Goal: Task Accomplishment & Management: Complete application form

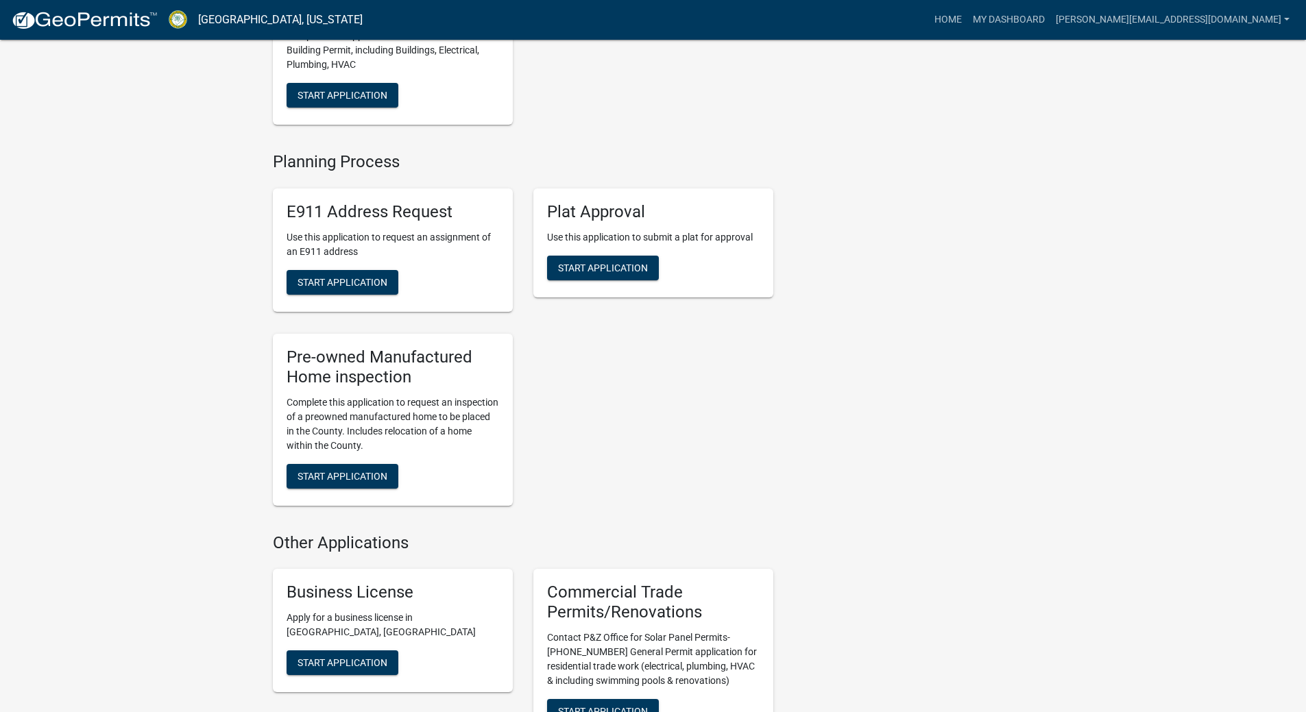
scroll to position [914, 0]
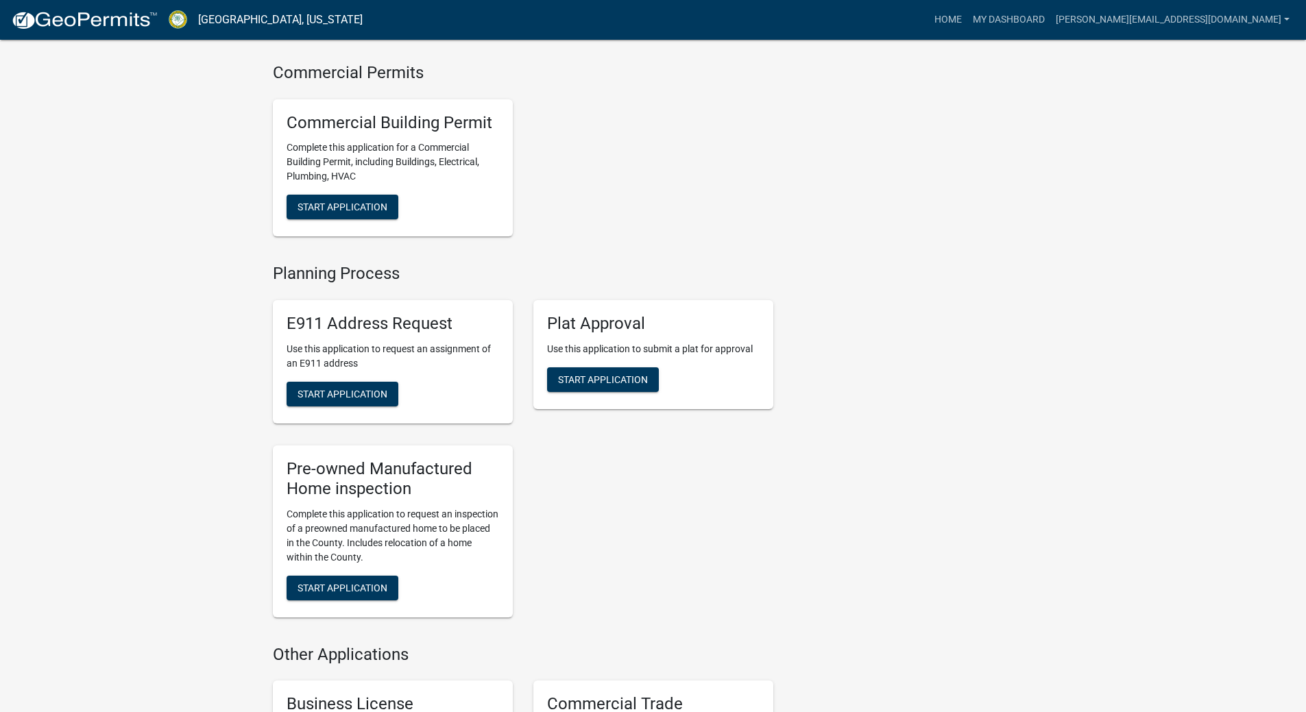
click at [611, 381] on div "Plat Approval Use this application to submit a plat for approval Start Applicat…" at bounding box center [653, 354] width 240 height 109
click at [611, 382] on button "Start Application" at bounding box center [603, 379] width 112 height 25
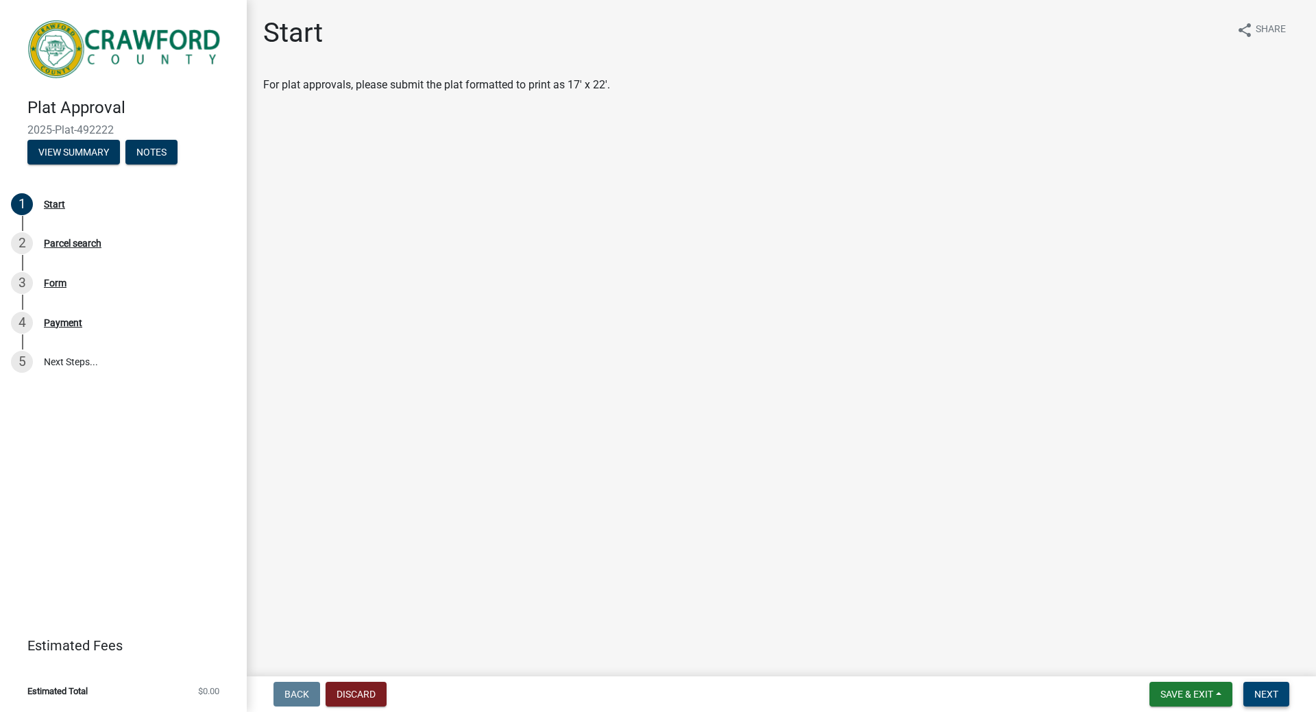
click at [1251, 685] on button "Next" at bounding box center [1266, 694] width 46 height 25
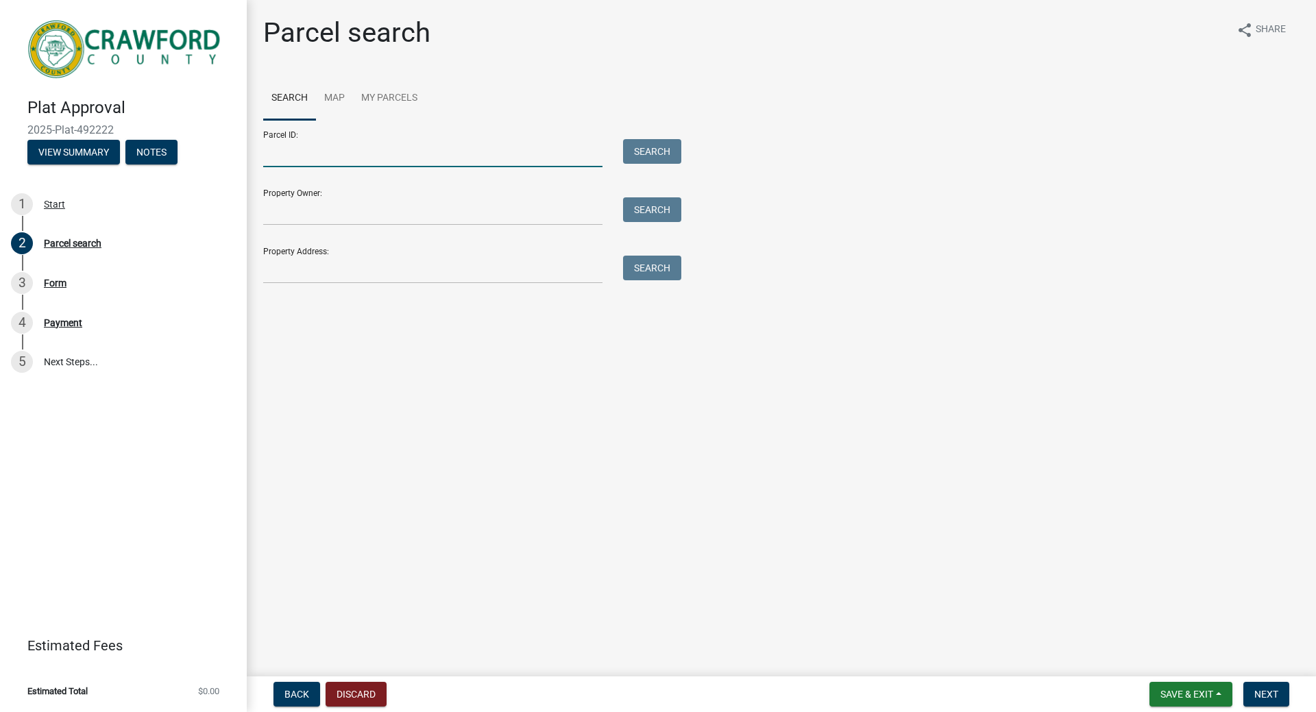
click at [435, 156] on input "Parcel ID:" at bounding box center [432, 153] width 339 height 28
paste input "C068 053B"
type input "C068 053B"
click at [663, 158] on button "Search" at bounding box center [652, 151] width 58 height 25
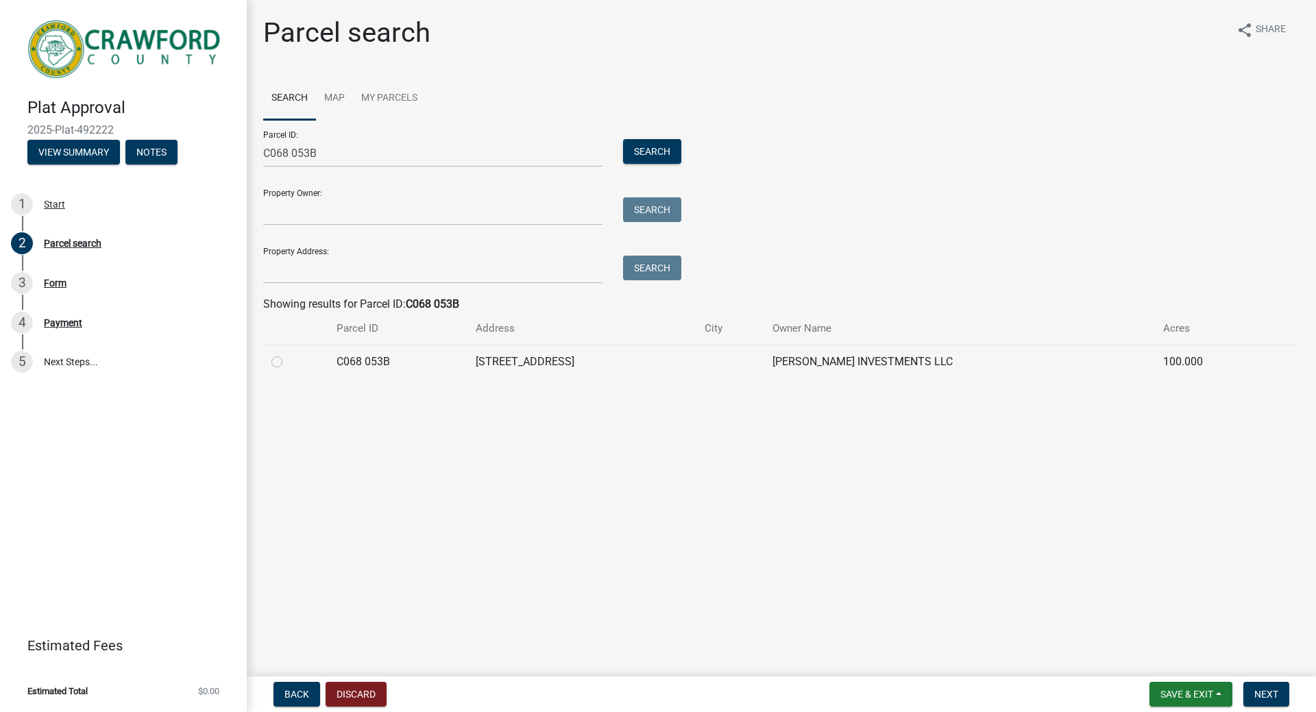
click at [288, 354] on label at bounding box center [288, 354] width 0 height 0
click at [288, 363] on 053B "radio" at bounding box center [292, 358] width 9 height 9
radio 053B "true"
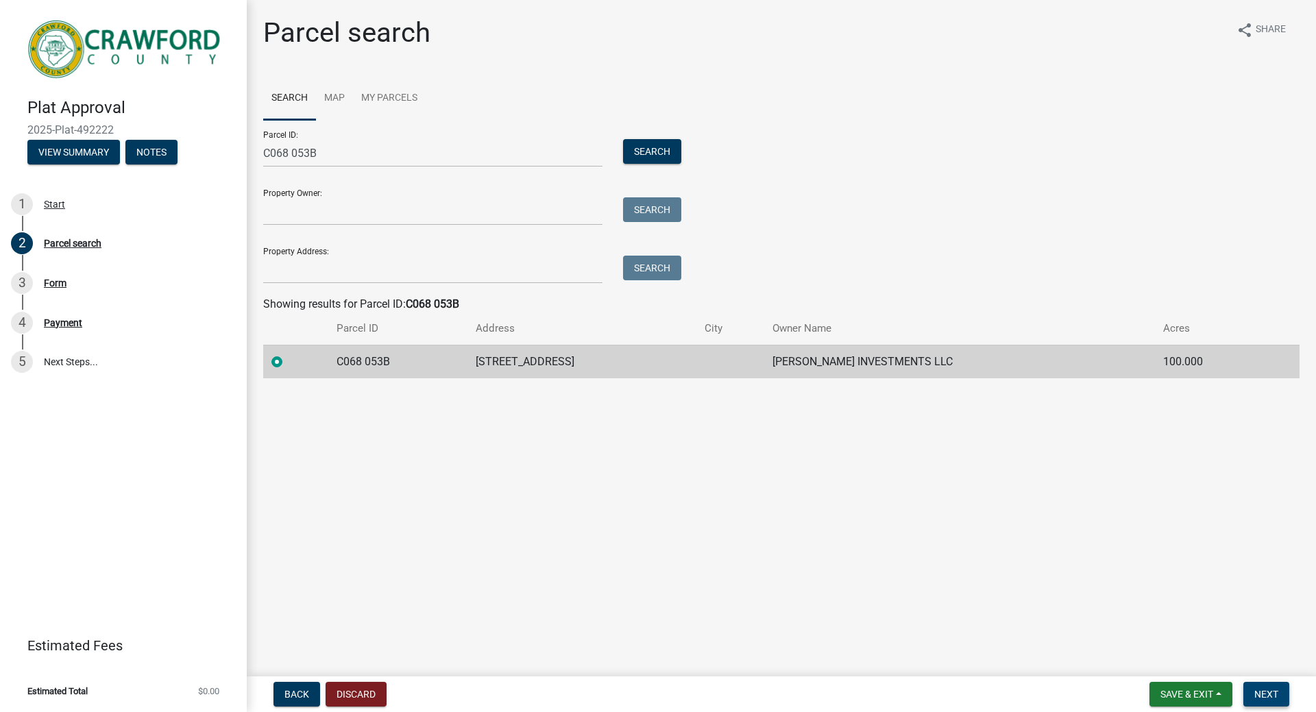
click at [1258, 692] on span "Next" at bounding box center [1266, 694] width 24 height 11
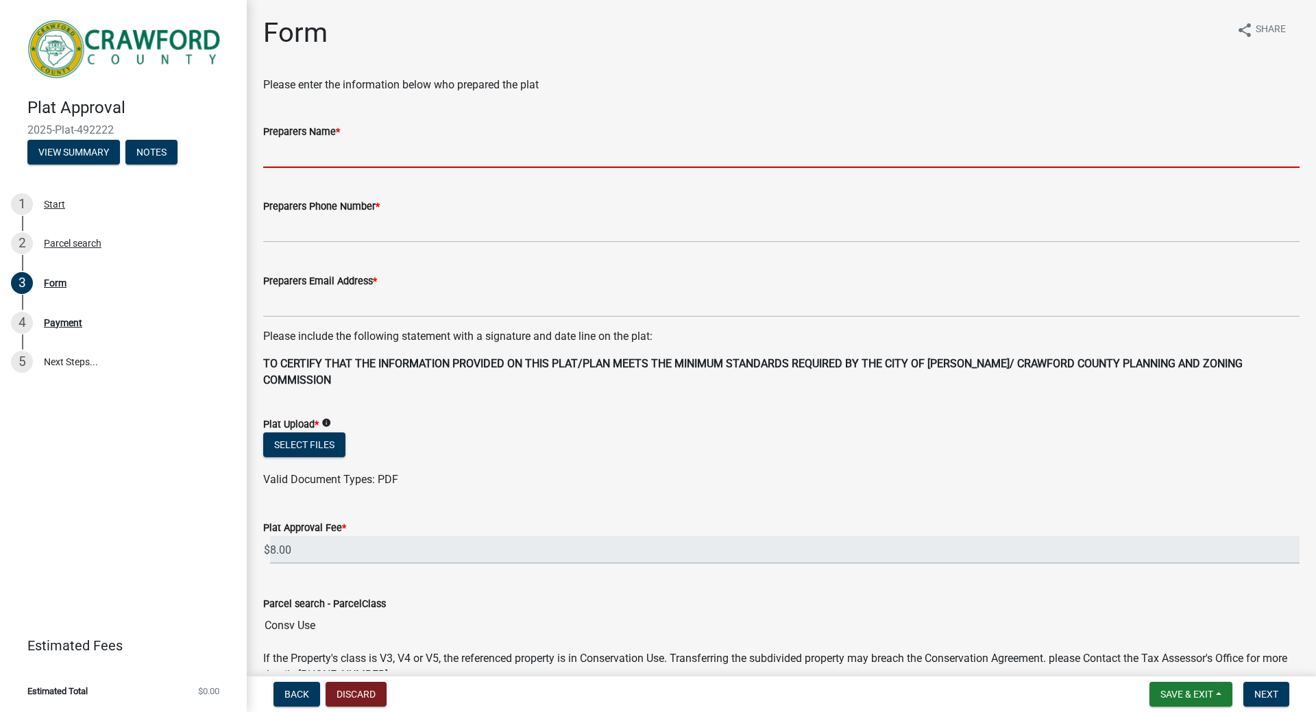
click at [366, 149] on input "Preparers Name *" at bounding box center [781, 154] width 1036 height 28
type input "[PERSON_NAME]"
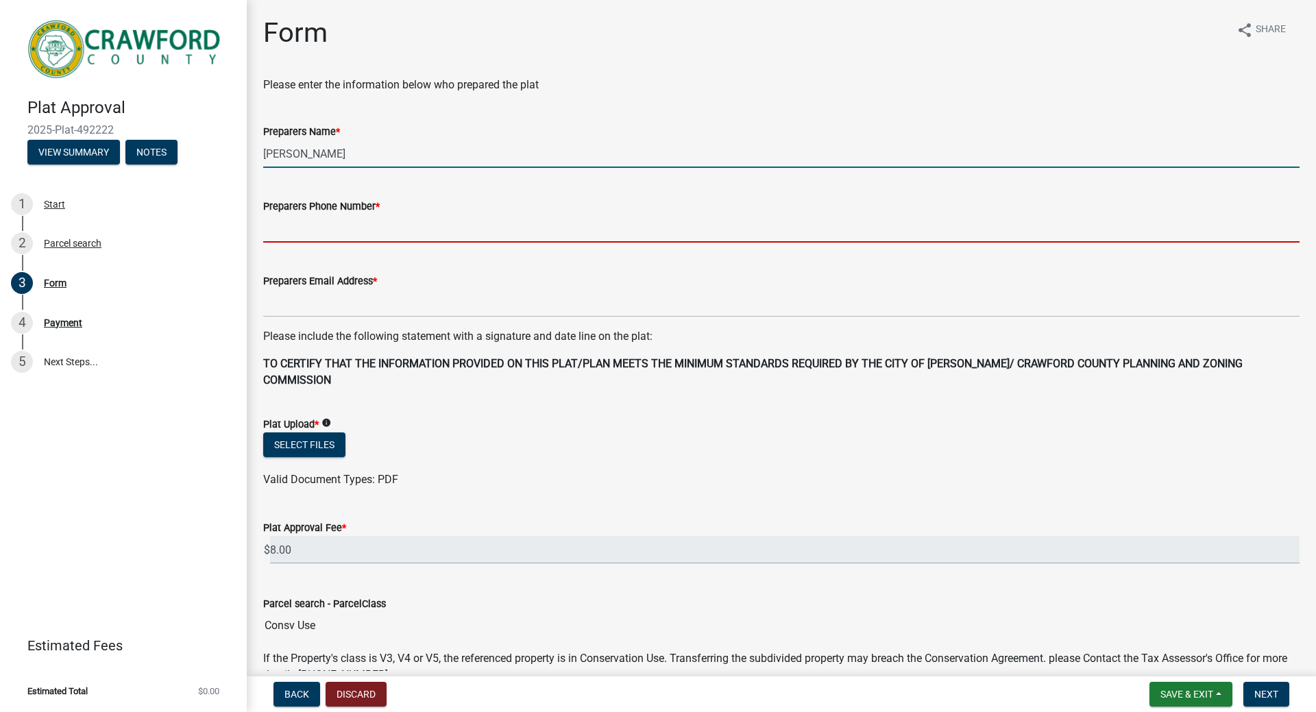
type input "4789519081"
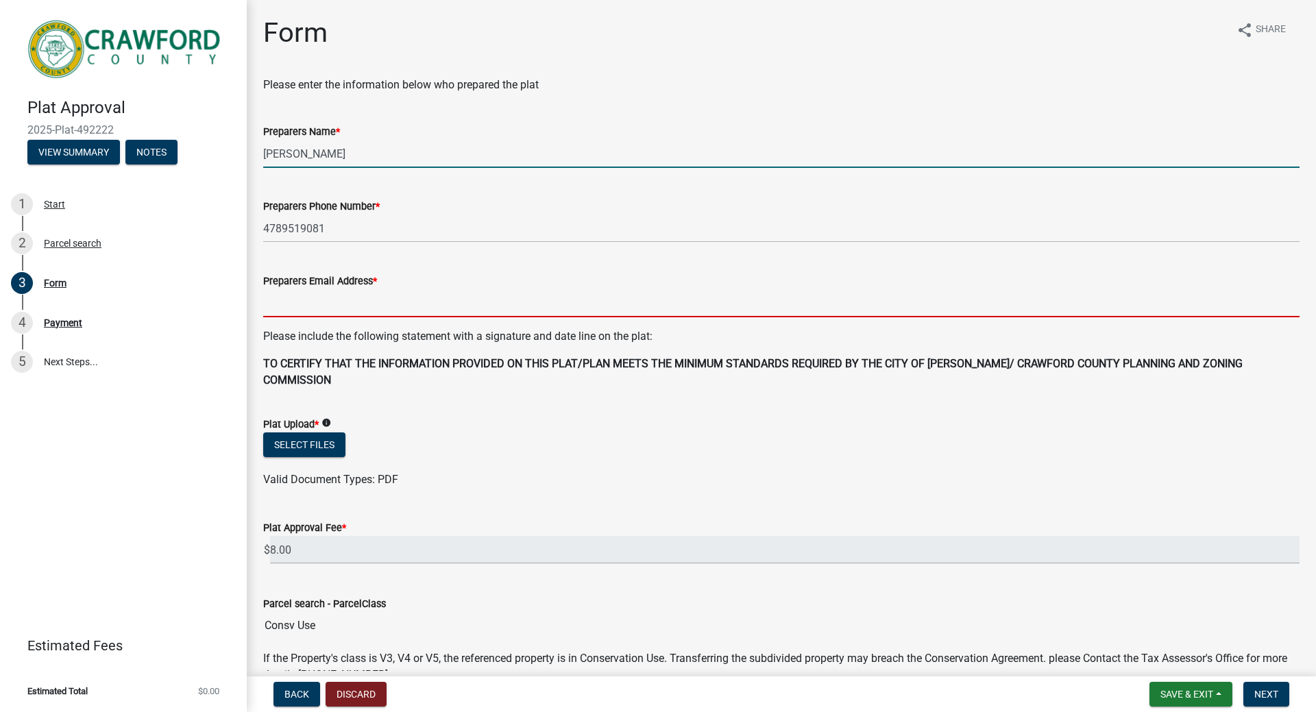
type input "[PERSON_NAME][EMAIL_ADDRESS][DOMAIN_NAME]"
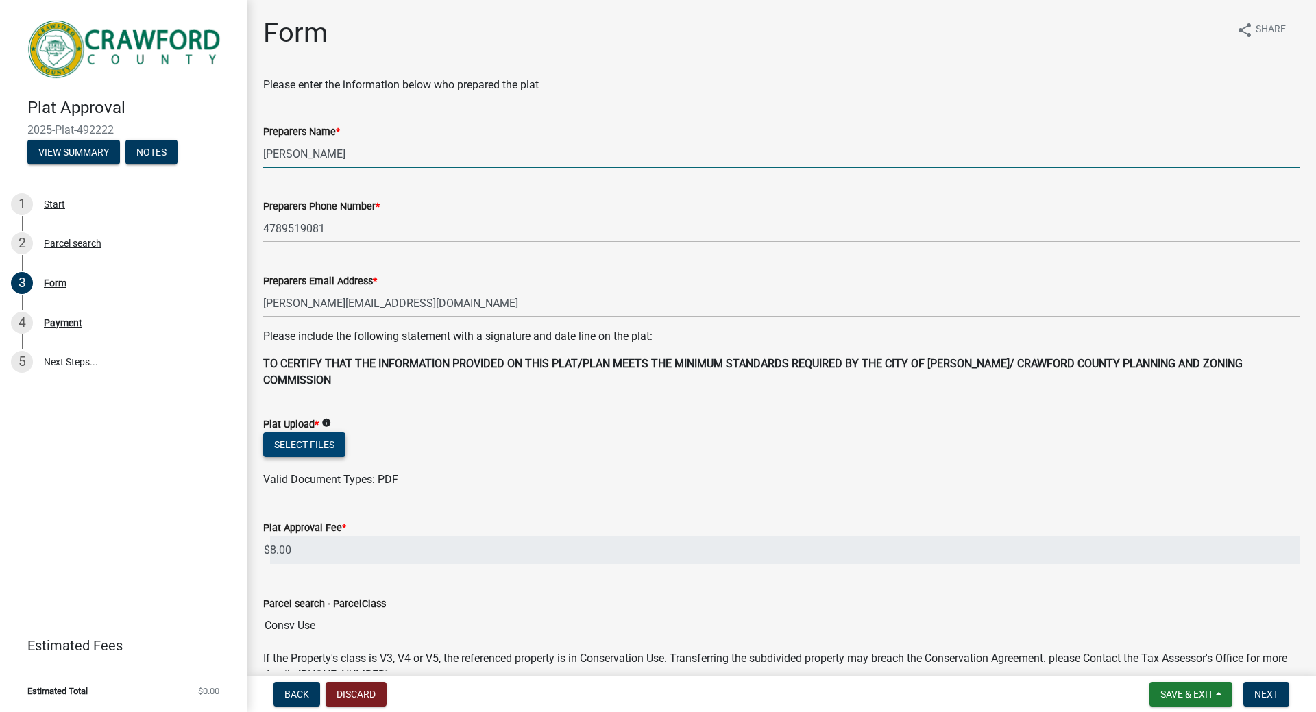
click at [319, 432] on button "Select files" at bounding box center [304, 444] width 82 height 25
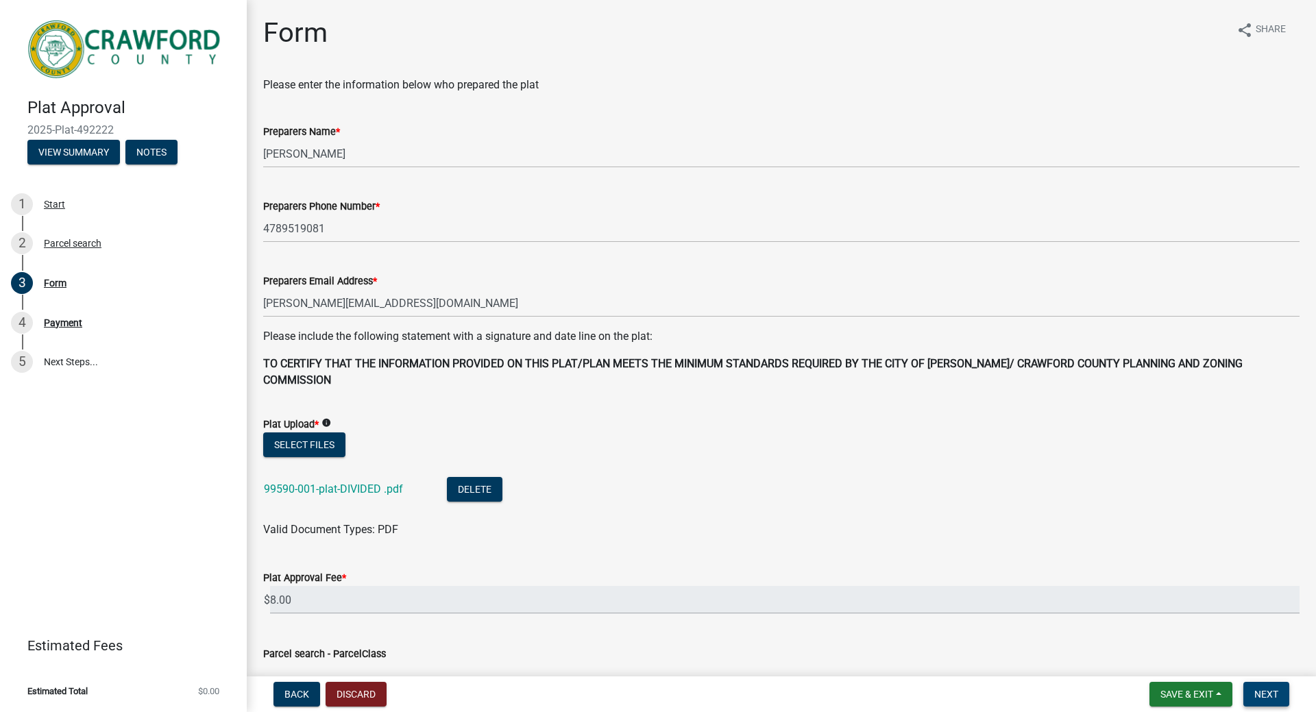
click at [1274, 692] on span "Next" at bounding box center [1266, 694] width 24 height 11
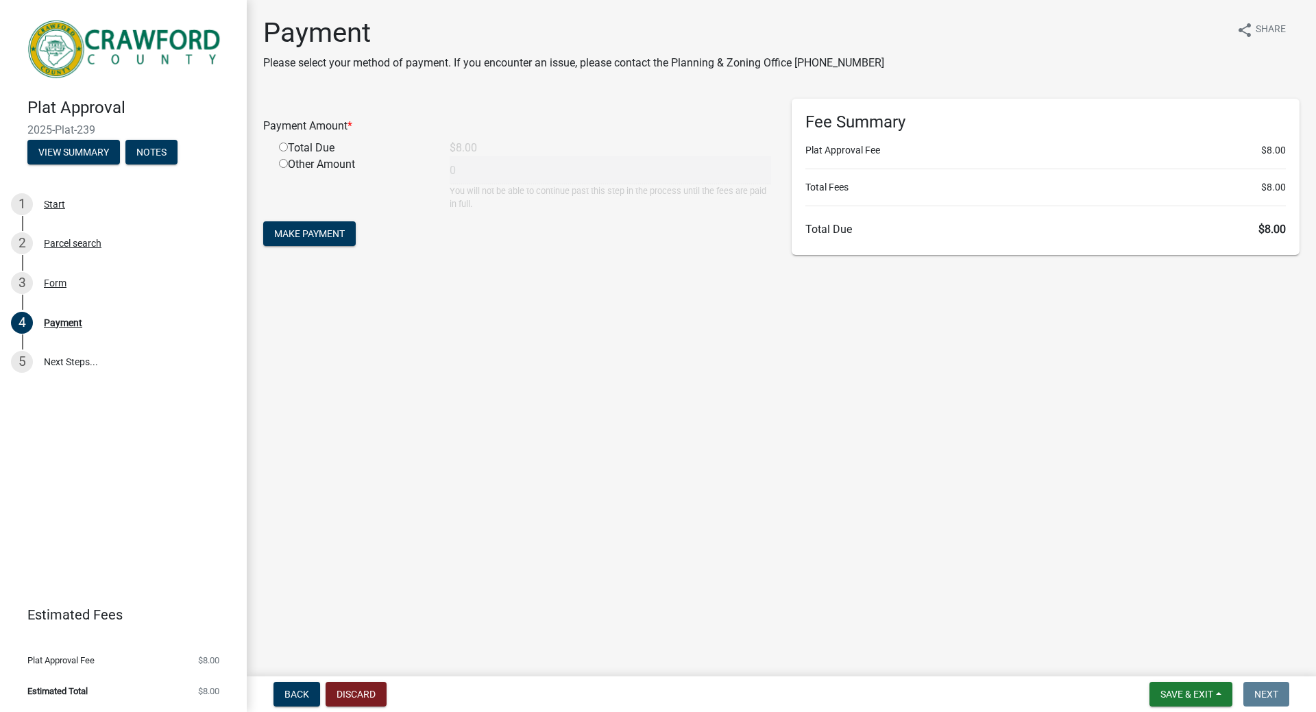
click at [286, 146] on input "radio" at bounding box center [283, 147] width 9 height 9
radio input "true"
type input "8"
click at [335, 228] on span "Make Payment" at bounding box center [309, 233] width 71 height 11
